Goal: Task Accomplishment & Management: Use online tool/utility

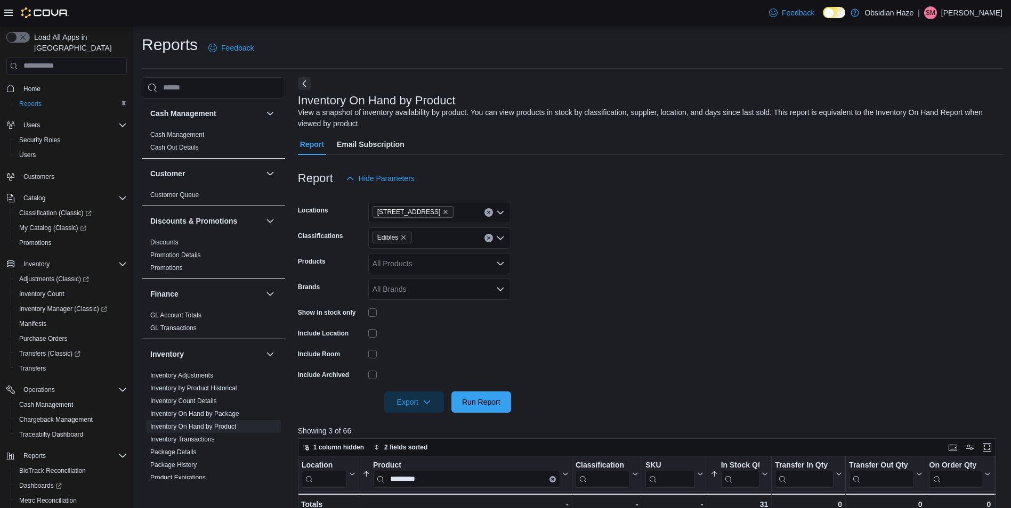
click at [402, 232] on span "Edibles" at bounding box center [391, 237] width 29 height 11
click at [405, 238] on icon "Remove Edibles from selection in this group" at bounding box center [403, 237] width 6 height 6
click at [398, 328] on span "Pre Roll" at bounding box center [404, 333] width 27 height 11
click at [692, 315] on form "Locations [STREET_ADDRESS] O Classifications Pre Roll Combo box. Selected. Pre …" at bounding box center [650, 301] width 705 height 224
click at [484, 401] on span "Run Report" at bounding box center [481, 401] width 38 height 11
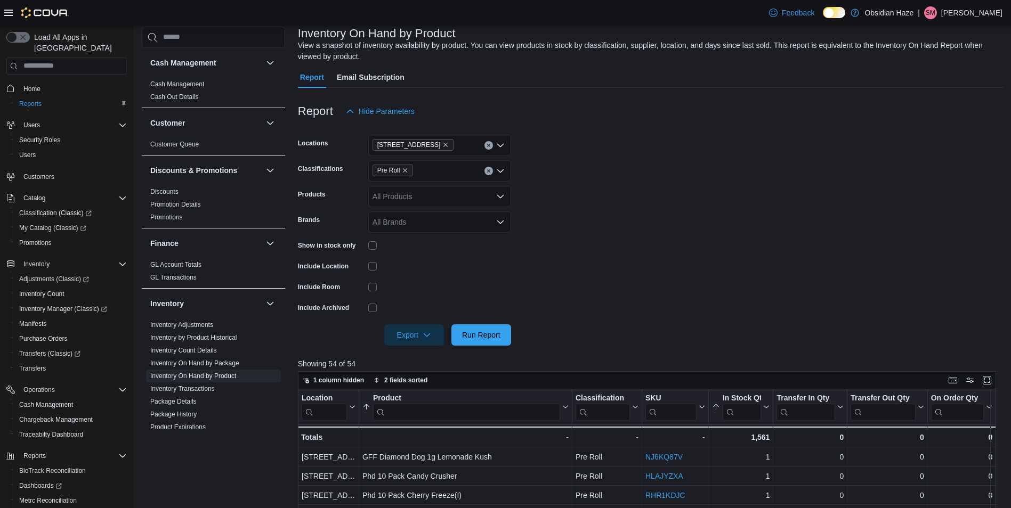
scroll to position [213, 0]
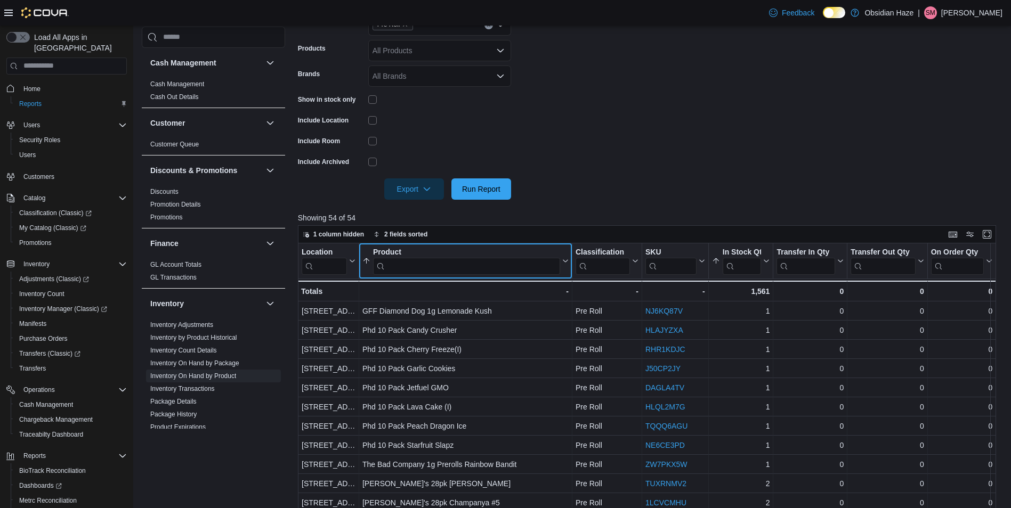
click at [491, 264] on input "search" at bounding box center [466, 265] width 187 height 17
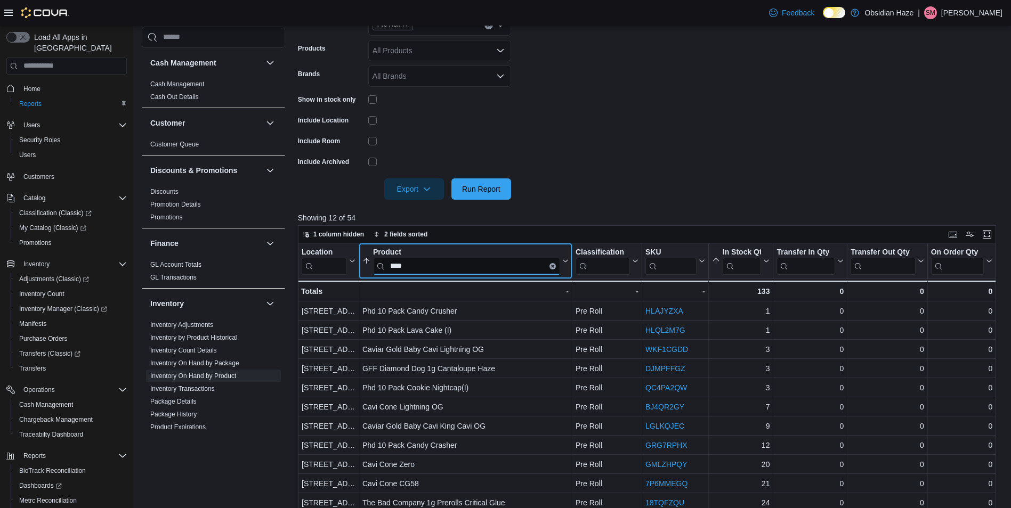
type input "****"
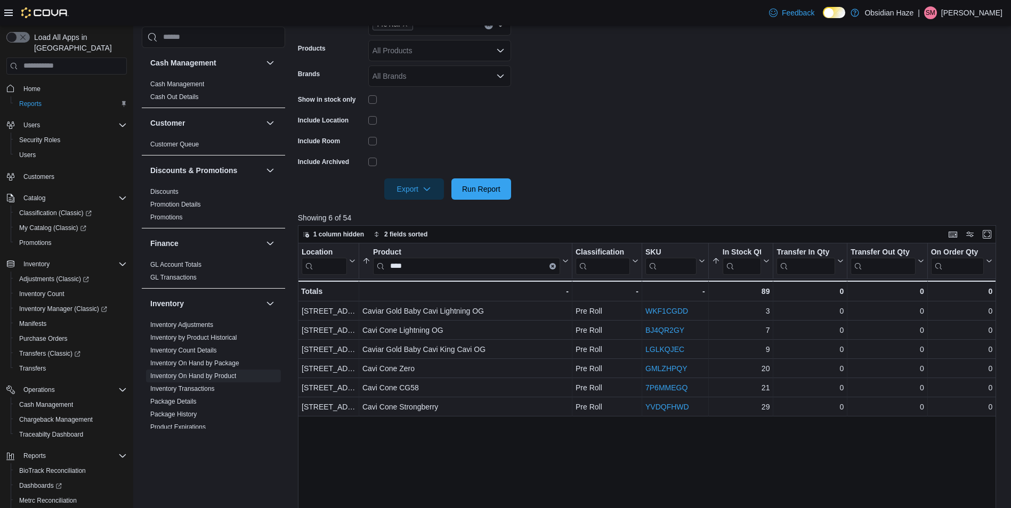
click at [722, 168] on form "Locations [STREET_ADDRESS] O Classifications Pre Roll Products All Products Bra…" at bounding box center [650, 88] width 705 height 224
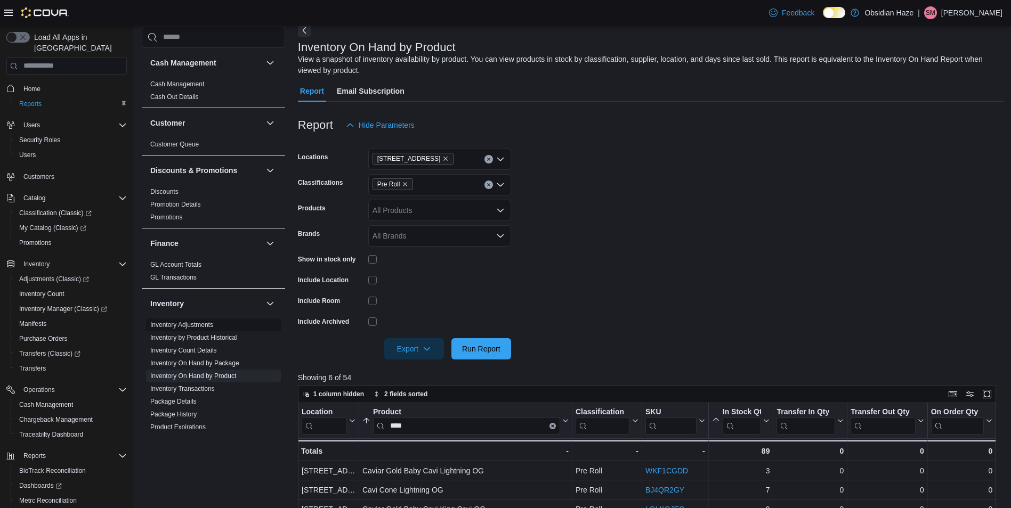
scroll to position [320, 0]
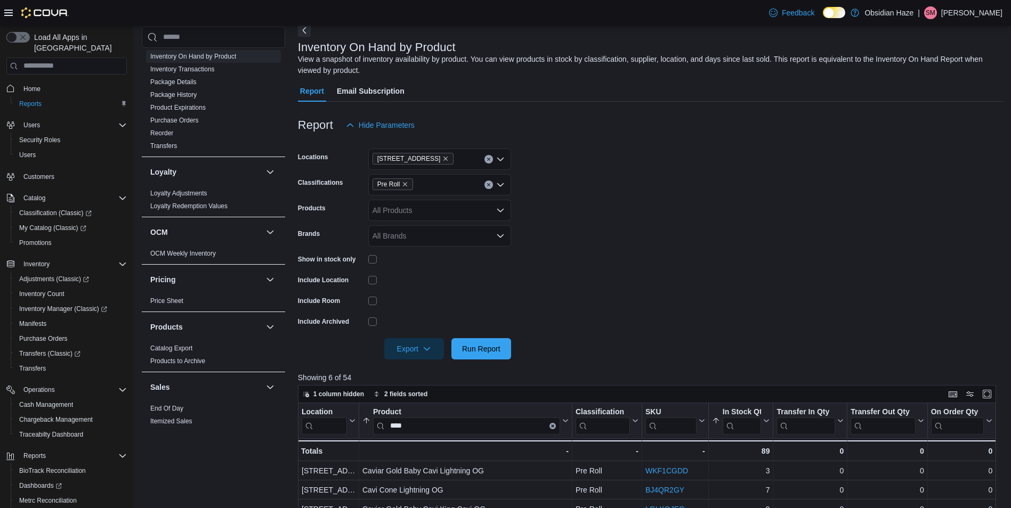
drag, startPoint x: 167, startPoint y: 408, endPoint x: 523, endPoint y: 267, distance: 382.7
click at [167, 408] on link "End Of Day" at bounding box center [166, 408] width 33 height 7
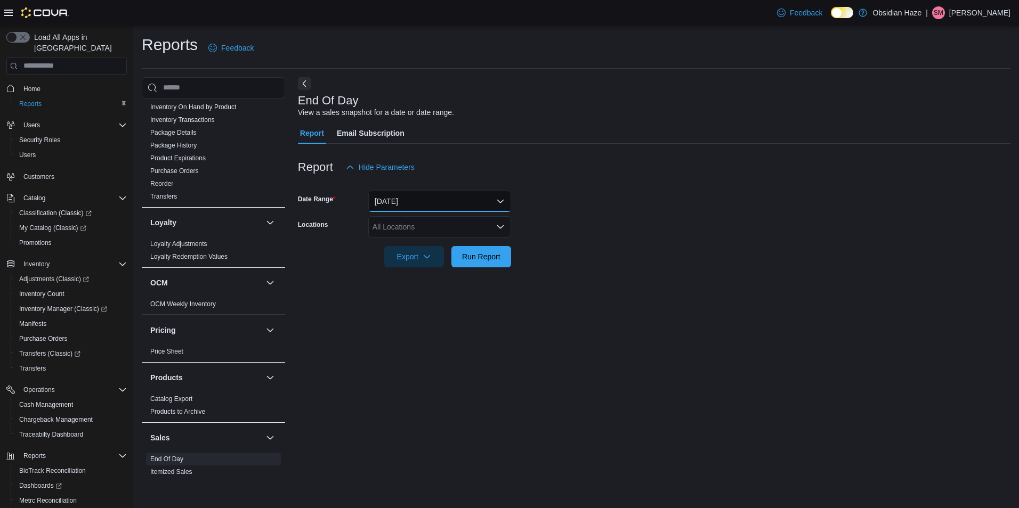
click at [401, 201] on button "[DATE]" at bounding box center [439, 201] width 143 height 21
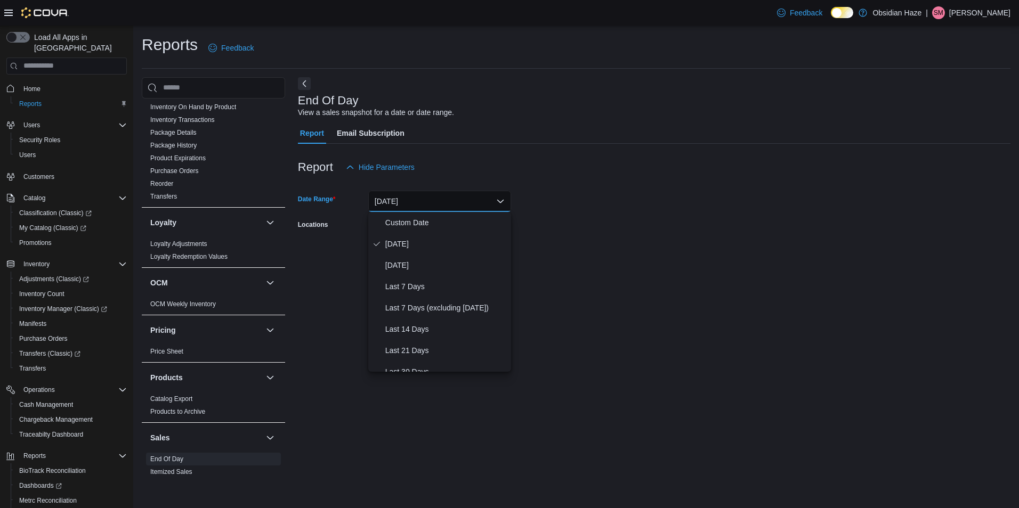
click at [606, 213] on form "Date Range [DATE] Locations All Locations Export Run Report" at bounding box center [654, 223] width 712 height 90
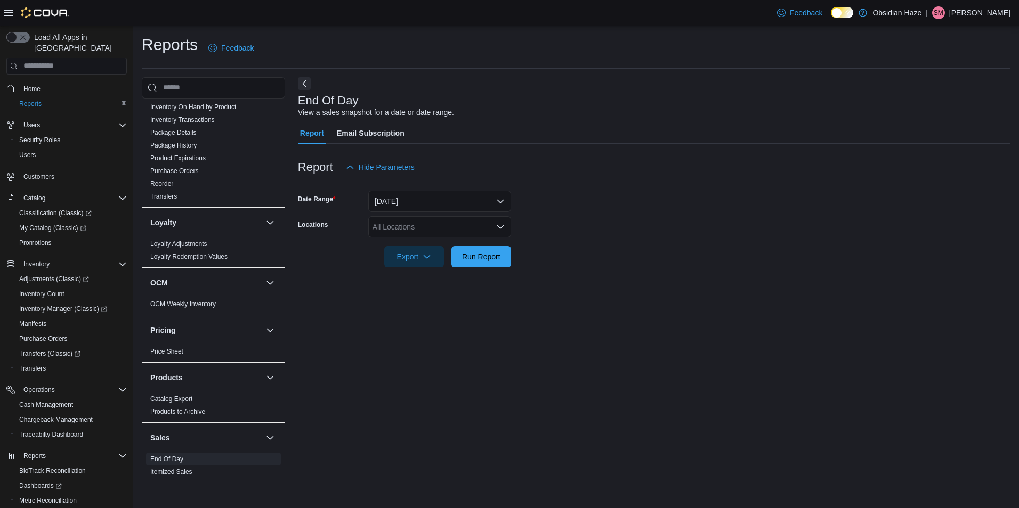
click at [494, 229] on div "All Locations" at bounding box center [439, 226] width 143 height 21
click at [426, 259] on span "[STREET_ADDRESS]" at bounding box center [428, 260] width 74 height 11
click at [585, 240] on div at bounding box center [654, 242] width 712 height 9
click at [499, 259] on span "Run Report" at bounding box center [481, 256] width 38 height 11
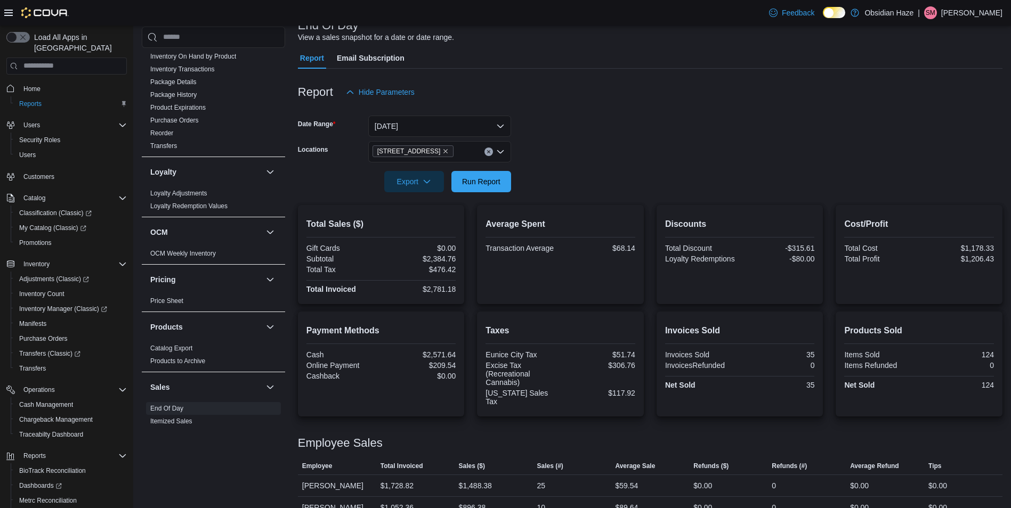
scroll to position [94, 0]
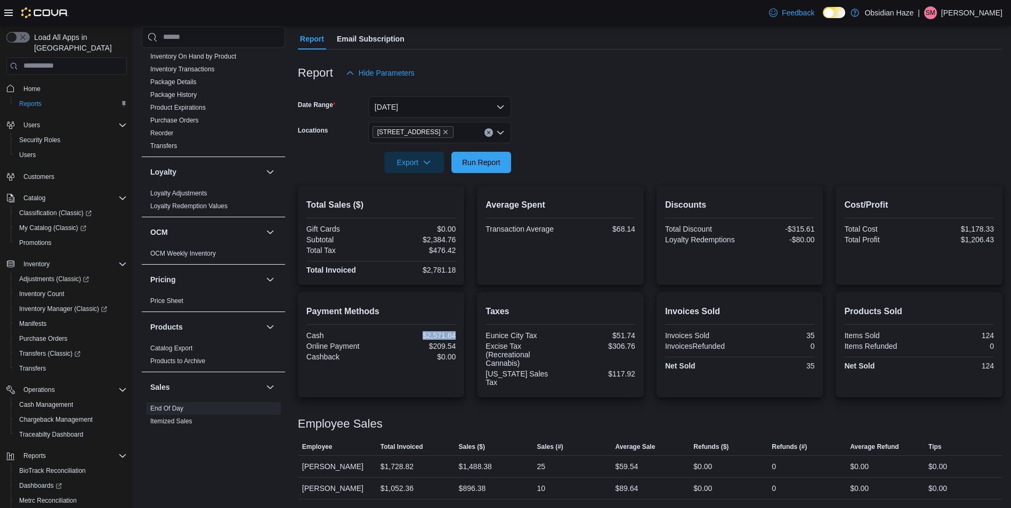
drag, startPoint x: 425, startPoint y: 335, endPoint x: 460, endPoint y: 334, distance: 35.7
click at [460, 334] on div "Payment Methods Cash $2,571.64 Online Payment $209.54 Cashback $0.00" at bounding box center [381, 344] width 167 height 105
drag, startPoint x: 460, startPoint y: 334, endPoint x: 460, endPoint y: 420, distance: 86.3
click at [460, 420] on div "Employee Sales" at bounding box center [650, 424] width 704 height 13
